Goal: Information Seeking & Learning: Learn about a topic

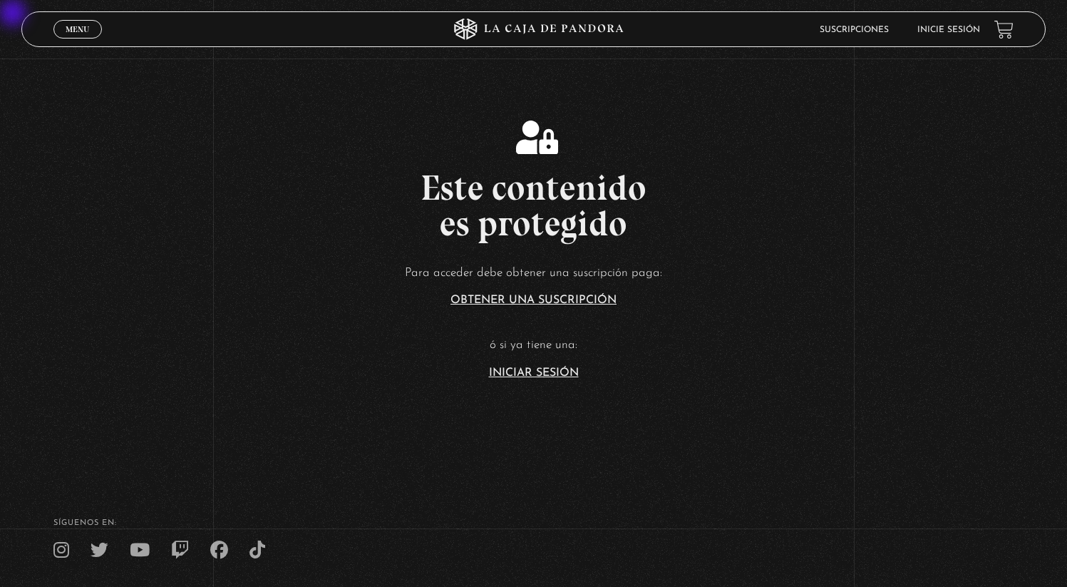
click at [944, 27] on link "Inicie sesión" at bounding box center [948, 30] width 63 height 9
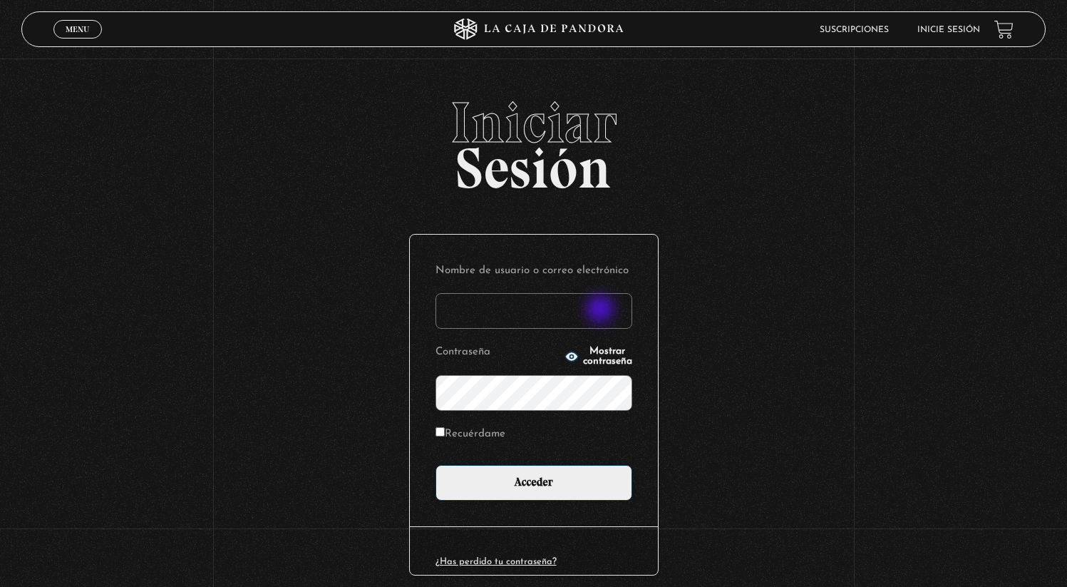
click at [602, 310] on input "Nombre de usuario o correo electrónico" at bounding box center [533, 311] width 197 height 36
type input "Calfaro"
click at [445, 433] on input "Recuérdame" at bounding box center [439, 431] width 9 height 9
checkbox input "true"
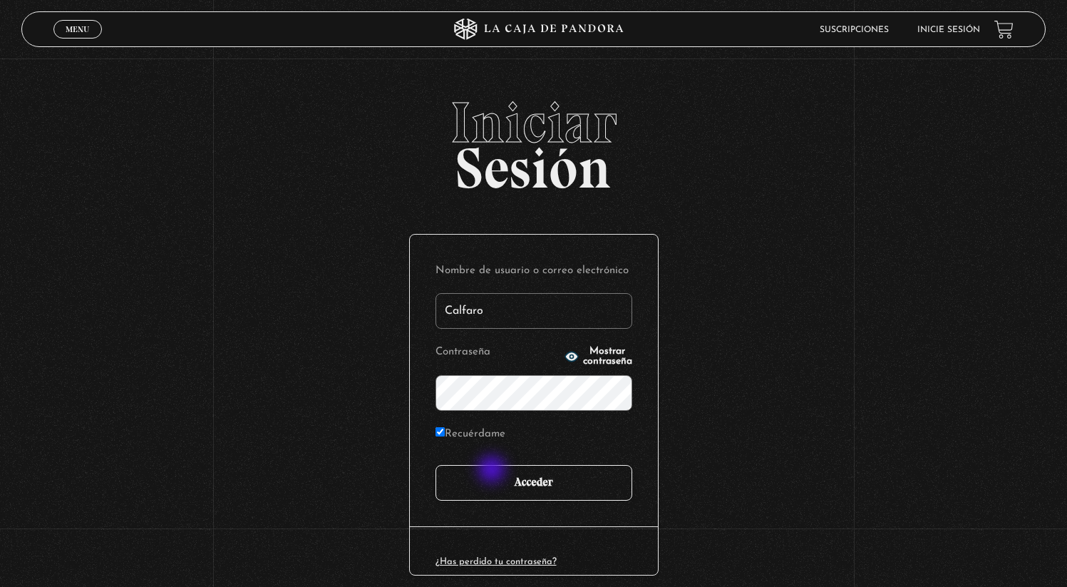
click at [493, 470] on input "Acceder" at bounding box center [533, 483] width 197 height 36
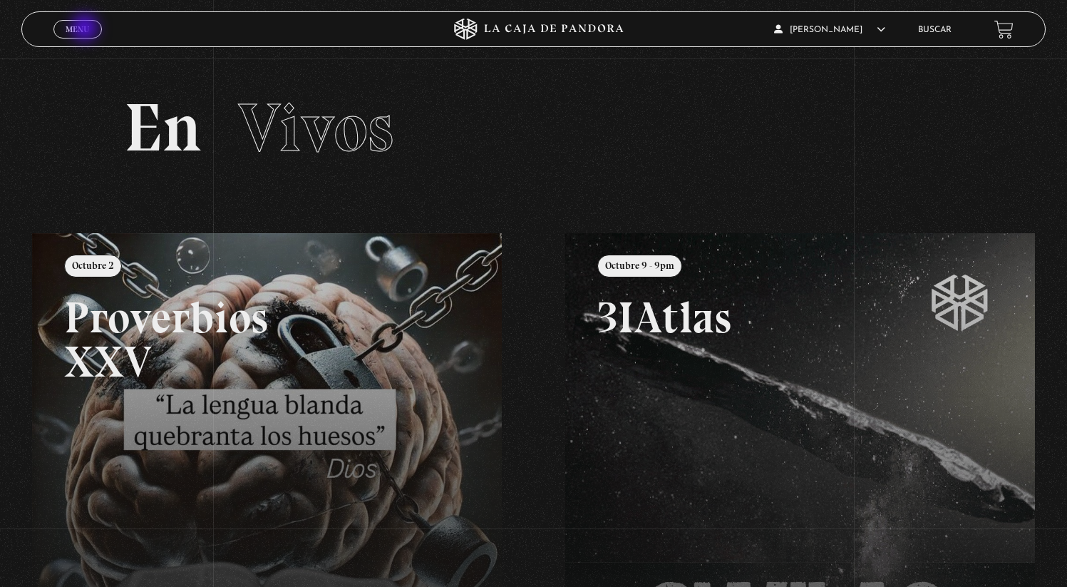
click at [86, 29] on span "Menu" at bounding box center [78, 29] width 24 height 9
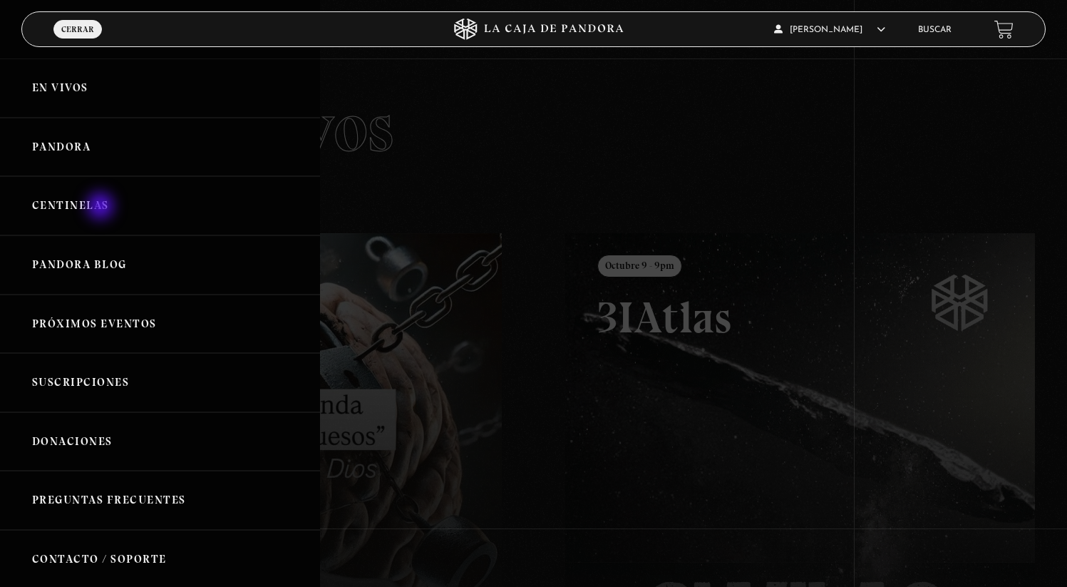
click at [102, 207] on link "Centinelas" at bounding box center [160, 205] width 320 height 59
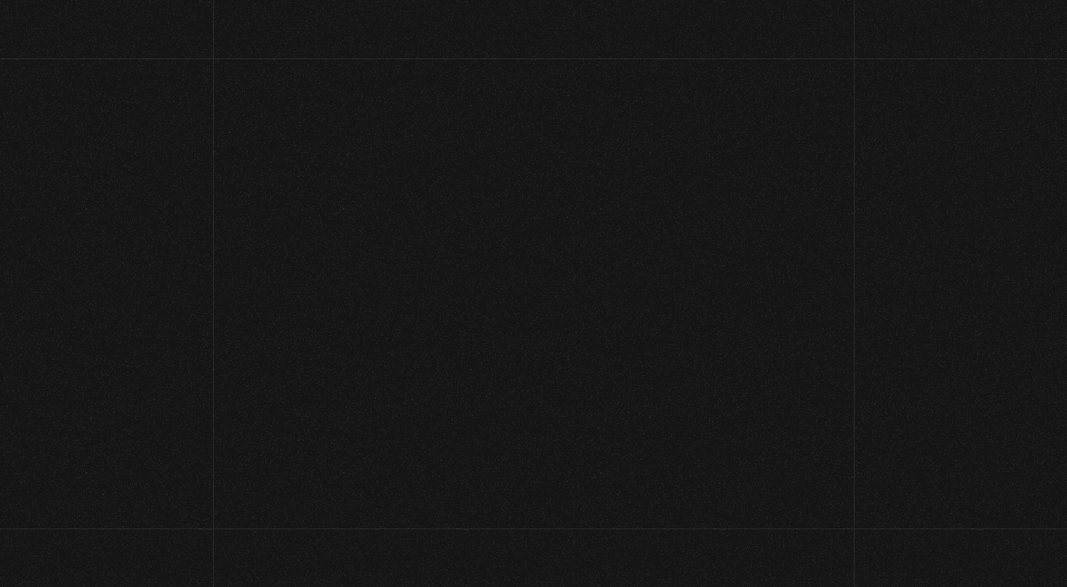
click at [102, 207] on section "Videos Centinelas" at bounding box center [533, 145] width 1067 height 175
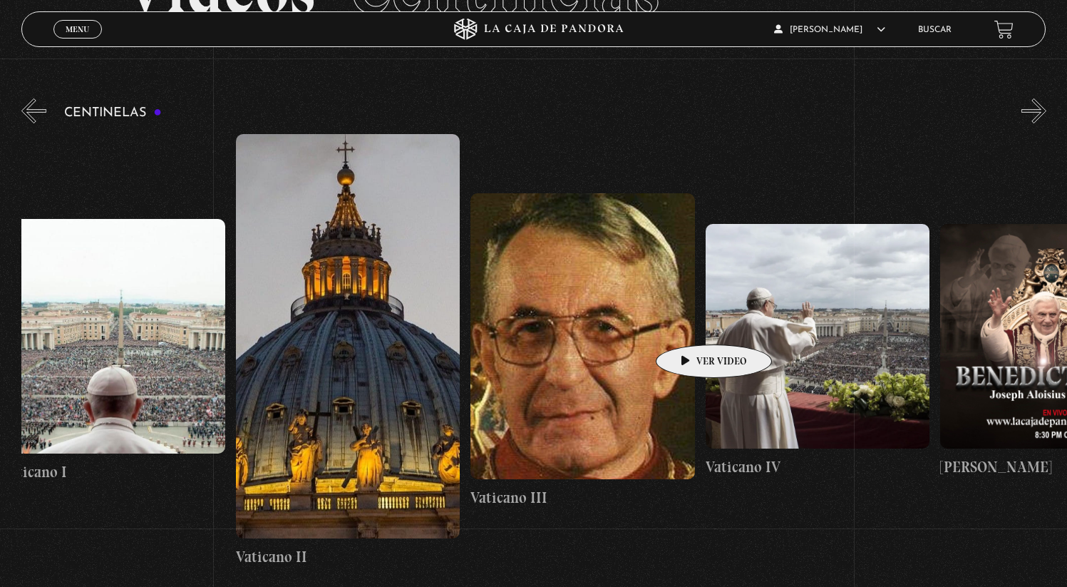
scroll to position [0, 19971]
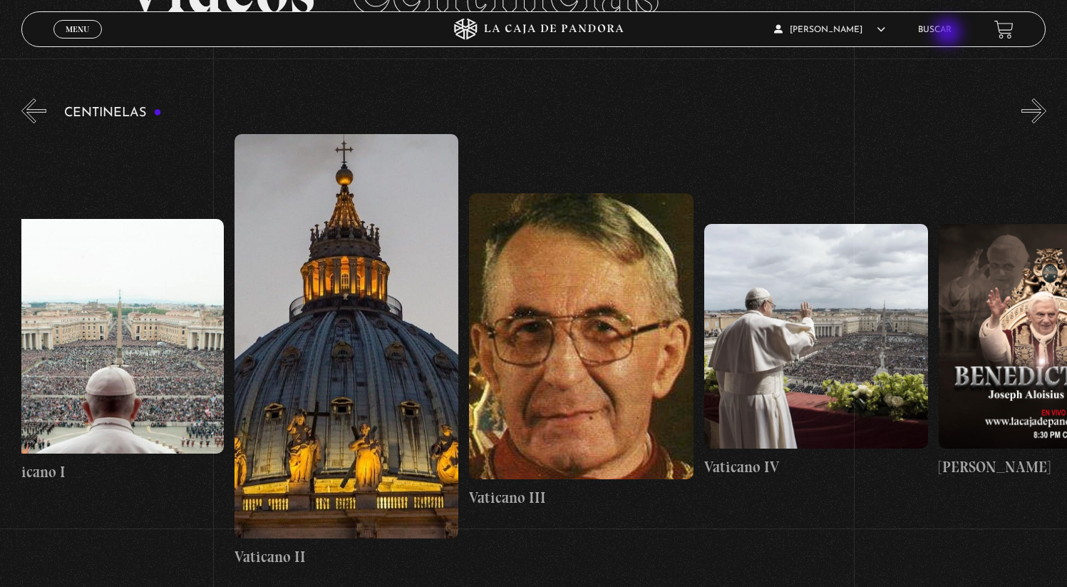
click at [949, 33] on link "Buscar" at bounding box center [934, 30] width 33 height 9
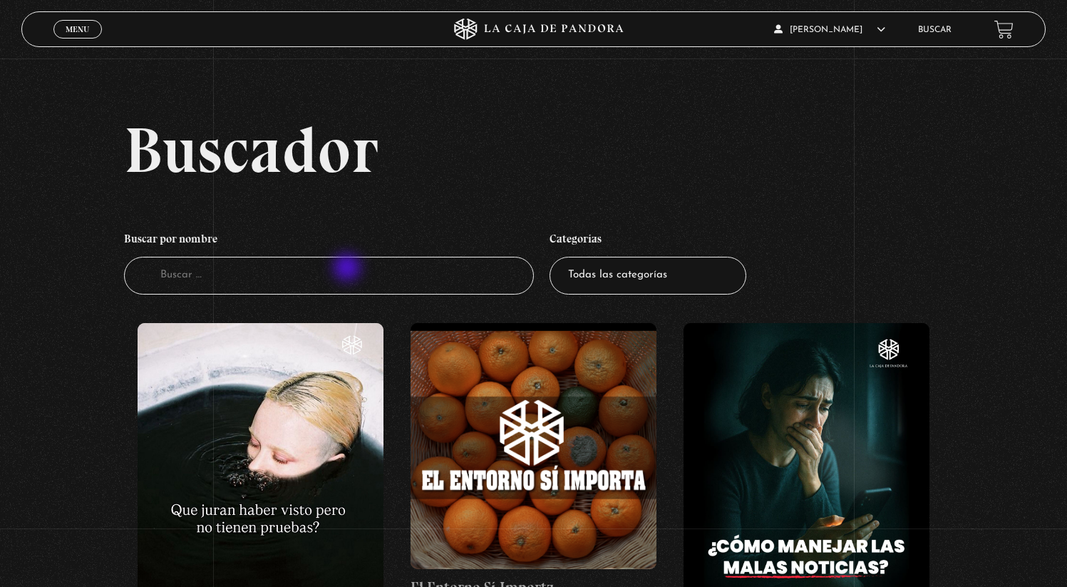
click at [348, 269] on input "Buscador" at bounding box center [329, 276] width 410 height 38
type input "clarividencia"
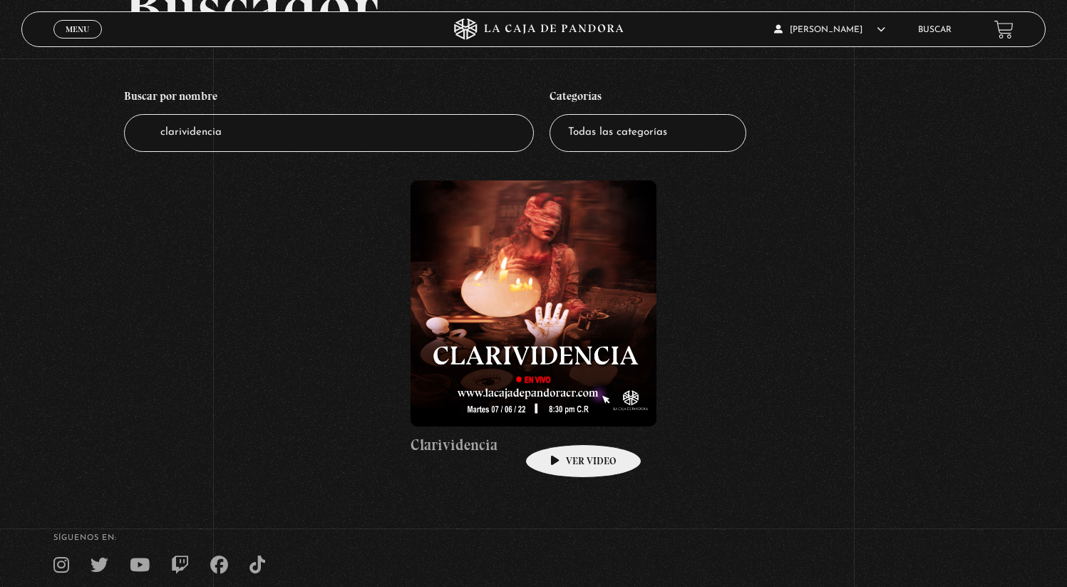
scroll to position [146, 0]
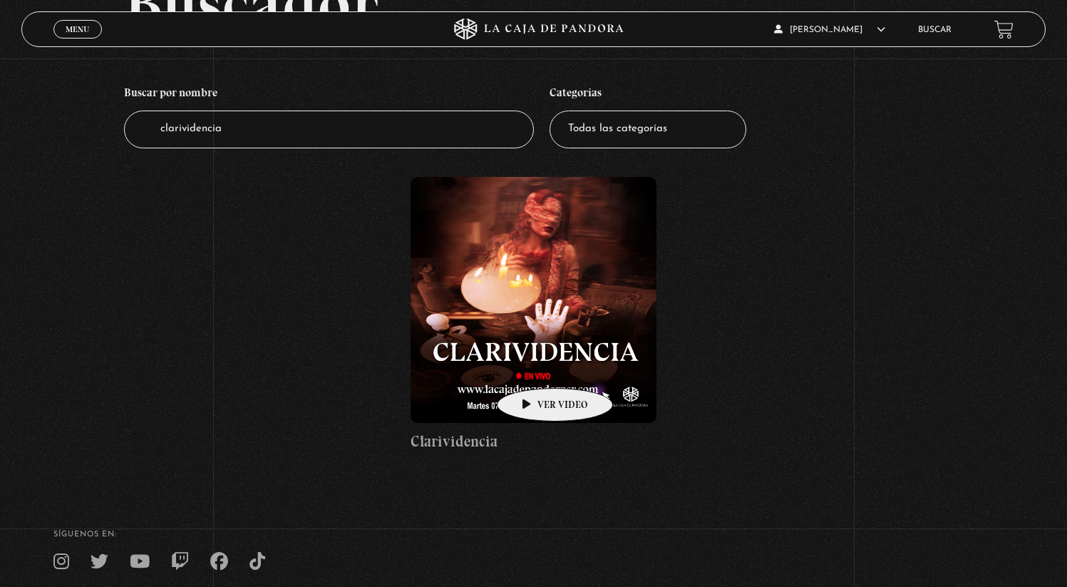
click at [532, 366] on figure at bounding box center [533, 300] width 246 height 246
